Goal: Transaction & Acquisition: Purchase product/service

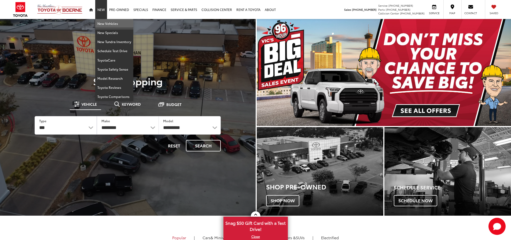
click at [102, 23] on link "New Vehicles" at bounding box center [114, 23] width 38 height 9
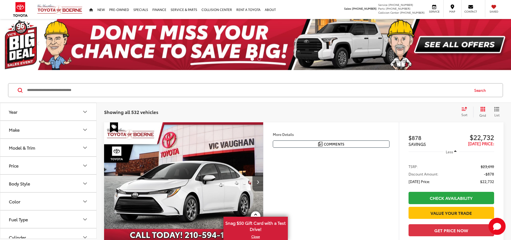
click at [84, 146] on icon "Model & Trim" at bounding box center [85, 148] width 6 height 6
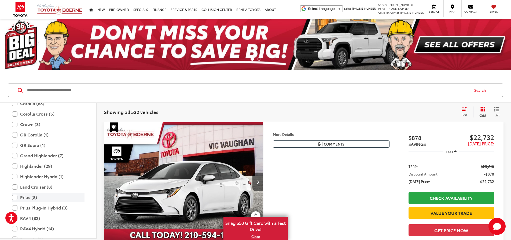
scroll to position [104, 0]
click at [16, 198] on label "Prius (8)" at bounding box center [48, 197] width 72 height 9
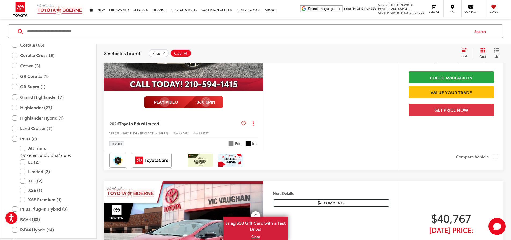
scroll to position [563, 0]
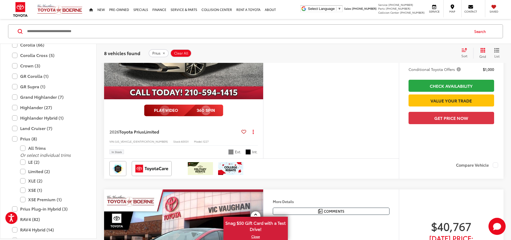
click at [263, 49] on button "Next image" at bounding box center [257, 39] width 11 height 19
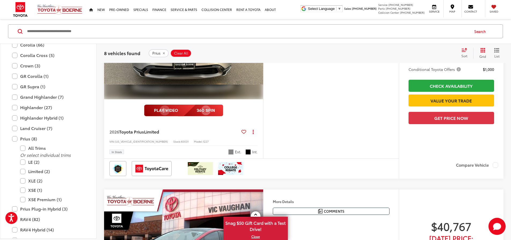
click at [263, 49] on button "Next image" at bounding box center [257, 39] width 11 height 19
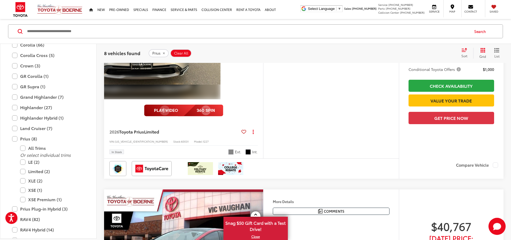
scroll to position [0, 407]
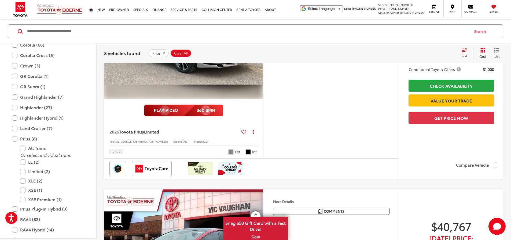
click at [259, 42] on icon "Next image" at bounding box center [257, 40] width 2 height 4
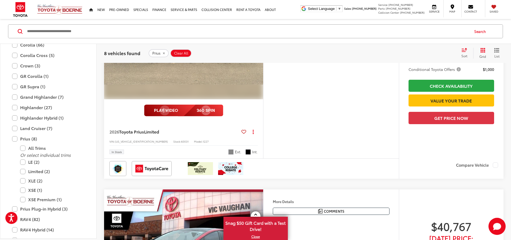
click at [259, 42] on icon "Next image" at bounding box center [257, 40] width 2 height 4
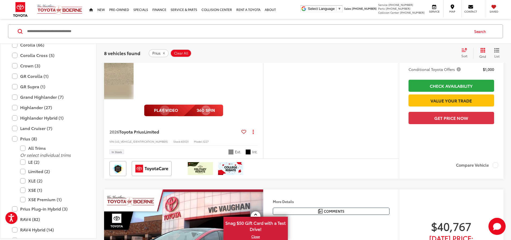
scroll to position [0, 813]
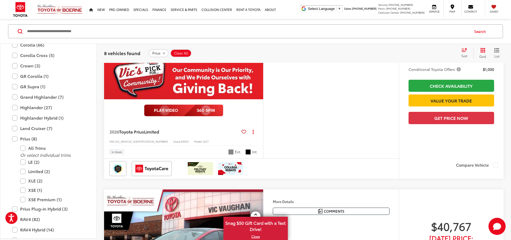
click at [259, 42] on icon "Next image" at bounding box center [257, 40] width 2 height 4
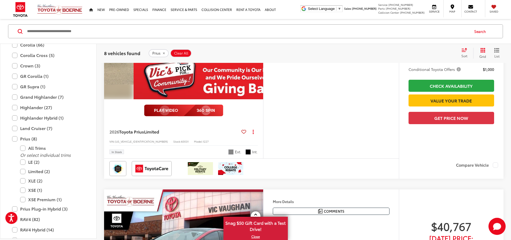
scroll to position [0, 1016]
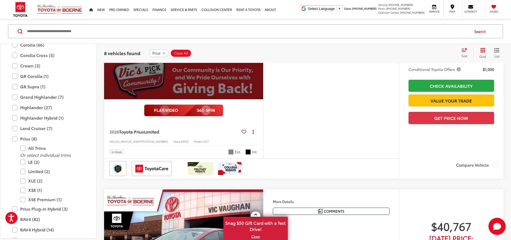
click at [209, 46] on button "View More" at bounding box center [183, 39] width 57 height 13
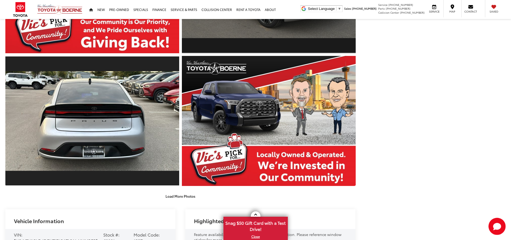
scroll to position [386, 0]
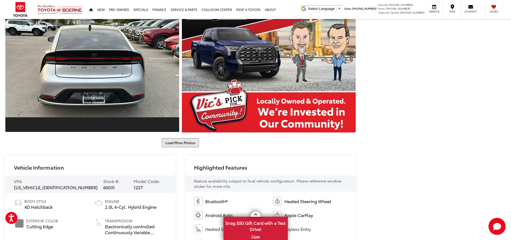
click at [190, 144] on button "Load More Photos" at bounding box center [180, 142] width 37 height 9
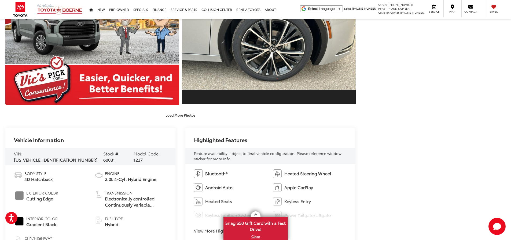
scroll to position [681, 0]
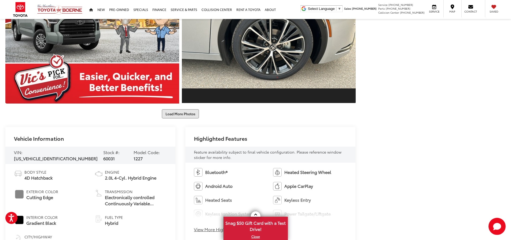
click at [189, 116] on button "Load More Photos" at bounding box center [180, 113] width 37 height 9
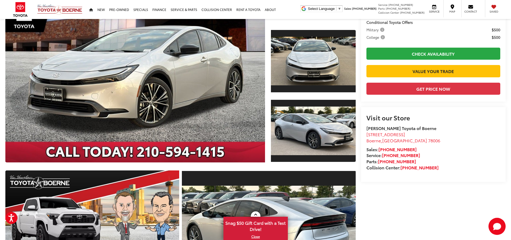
scroll to position [0, 0]
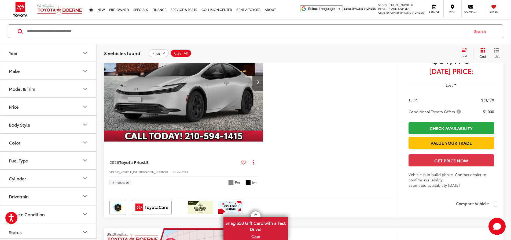
scroll to position [833, 0]
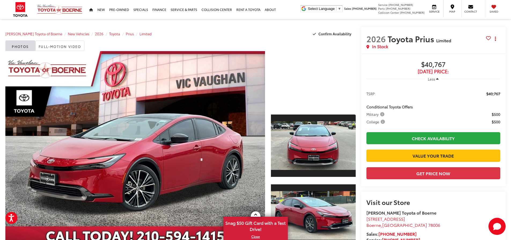
click at [298, 98] on div at bounding box center [313, 79] width 85 height 57
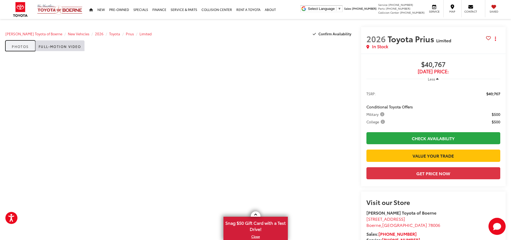
click at [18, 44] on link "Photos" at bounding box center [20, 45] width 30 height 11
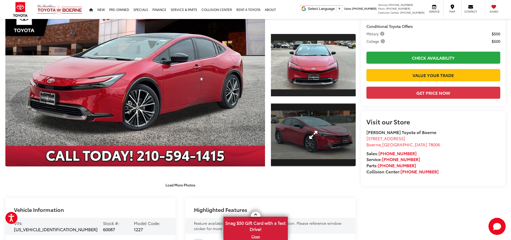
scroll to position [161, 0]
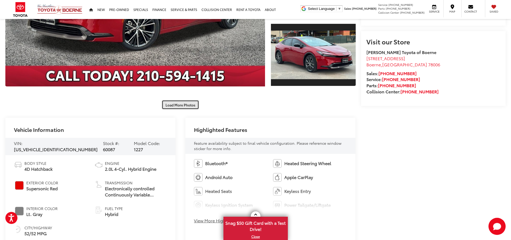
click at [183, 105] on button "Load More Photos" at bounding box center [180, 104] width 37 height 9
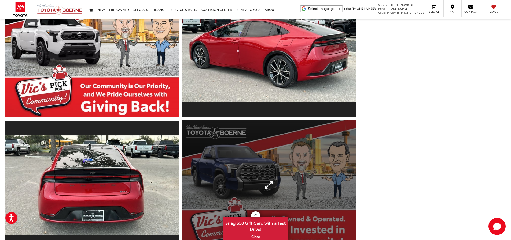
scroll to position [402, 0]
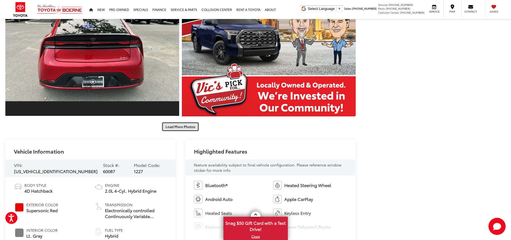
click at [185, 128] on button "Load More Photos" at bounding box center [180, 126] width 37 height 9
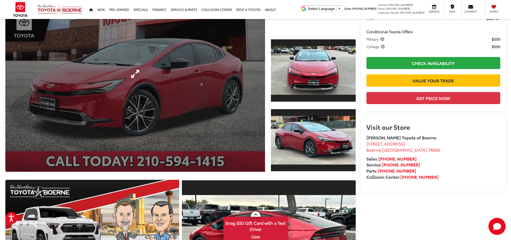
scroll to position [0, 0]
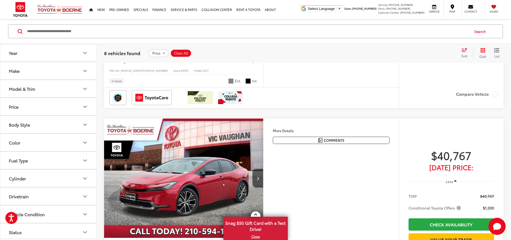
scroll to position [580, 0]
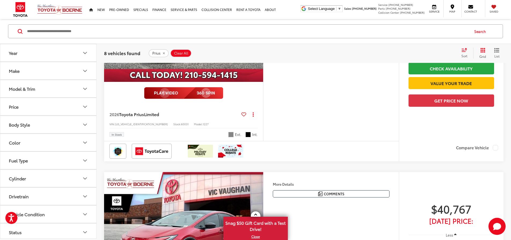
click at [0, 0] on button "More..." at bounding box center [0, 0] width 0 height 0
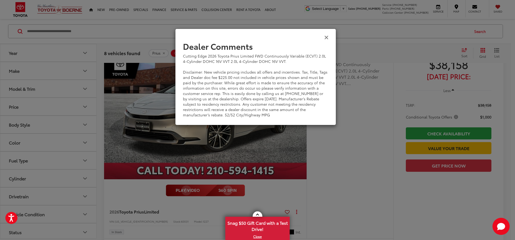
click at [327, 36] on icon "Close" at bounding box center [326, 37] width 4 height 6
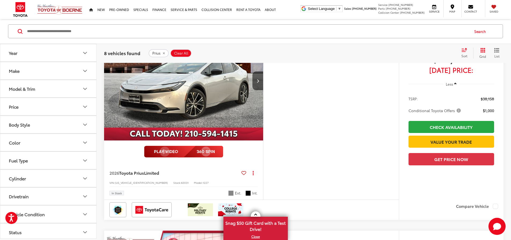
scroll to position [527, 0]
